Goal: Task Accomplishment & Management: Use online tool/utility

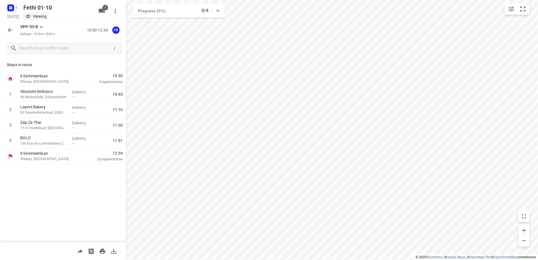
click at [17, 9] on icon "button" at bounding box center [16, 8] width 5 height 5
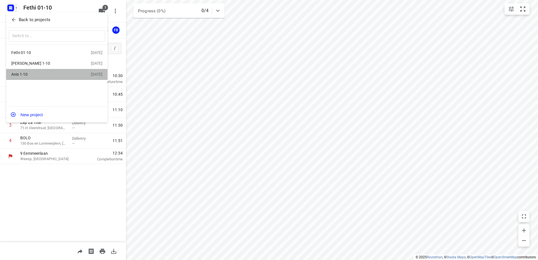
click at [22, 75] on div "Anis 1-10" at bounding box center [43, 74] width 65 height 5
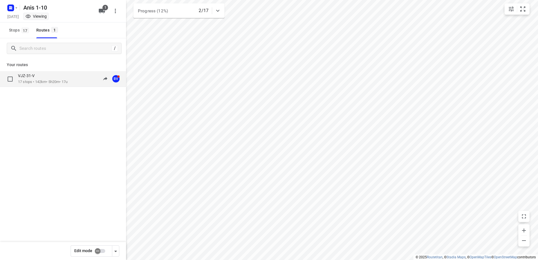
click at [38, 82] on p "17 stops • 142km • 5h20m • 17u" at bounding box center [43, 81] width 50 height 5
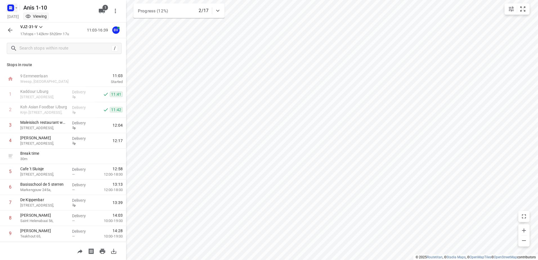
click at [16, 8] on icon "button" at bounding box center [16, 8] width 5 height 5
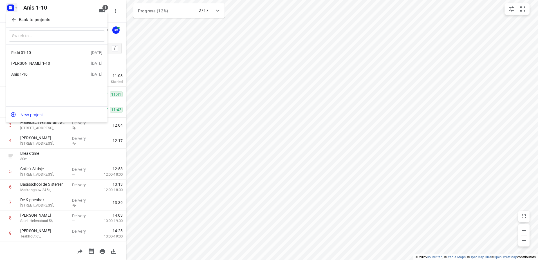
click at [33, 65] on div "[PERSON_NAME] 1-10" at bounding box center [43, 63] width 65 height 5
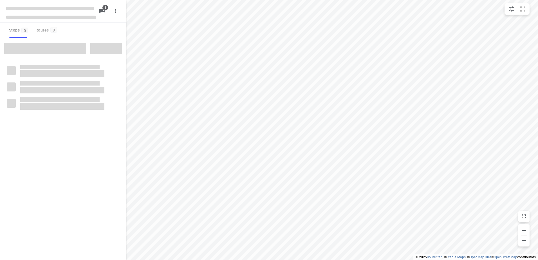
type input "distance"
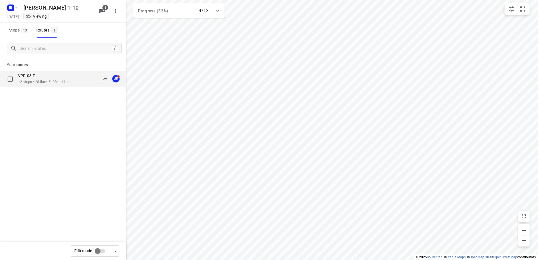
click at [29, 78] on p "VPR-03-T" at bounding box center [28, 75] width 20 height 5
